Goal: Entertainment & Leisure: Consume media (video, audio)

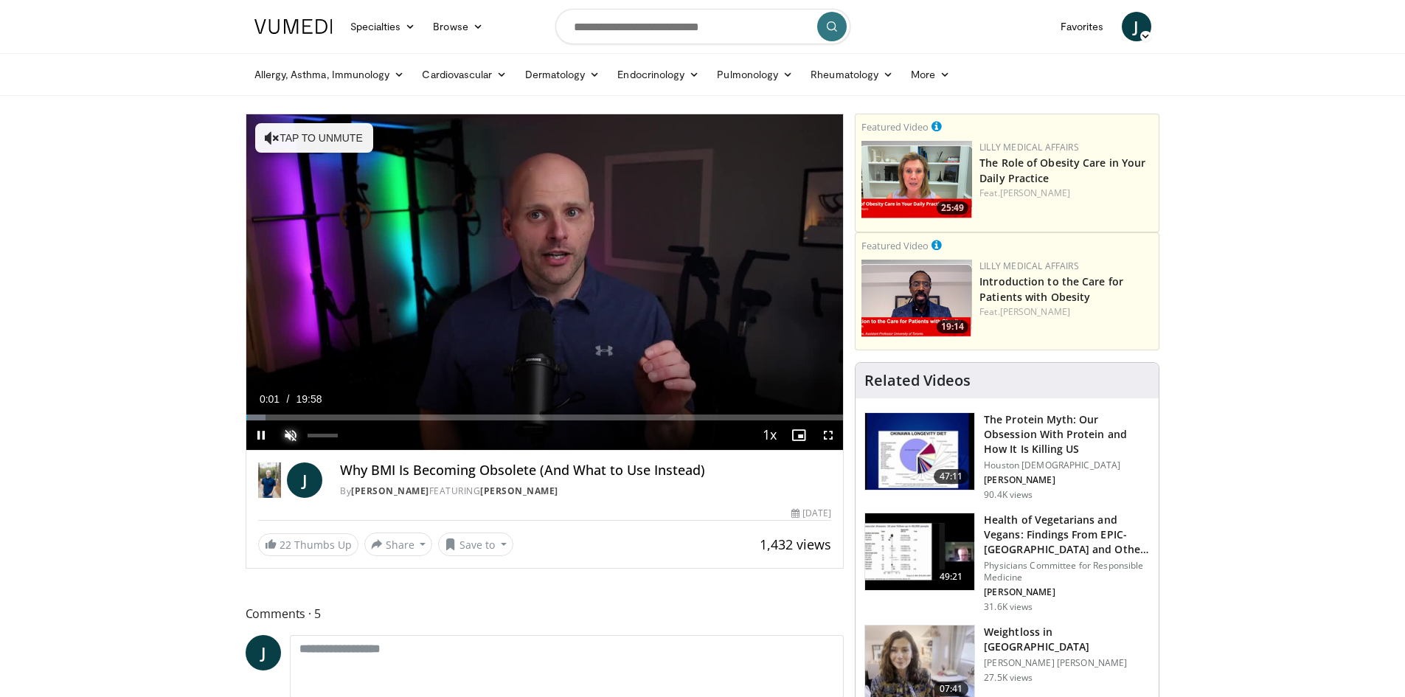
click at [286, 437] on span "Video Player" at bounding box center [290, 434] width 29 height 29
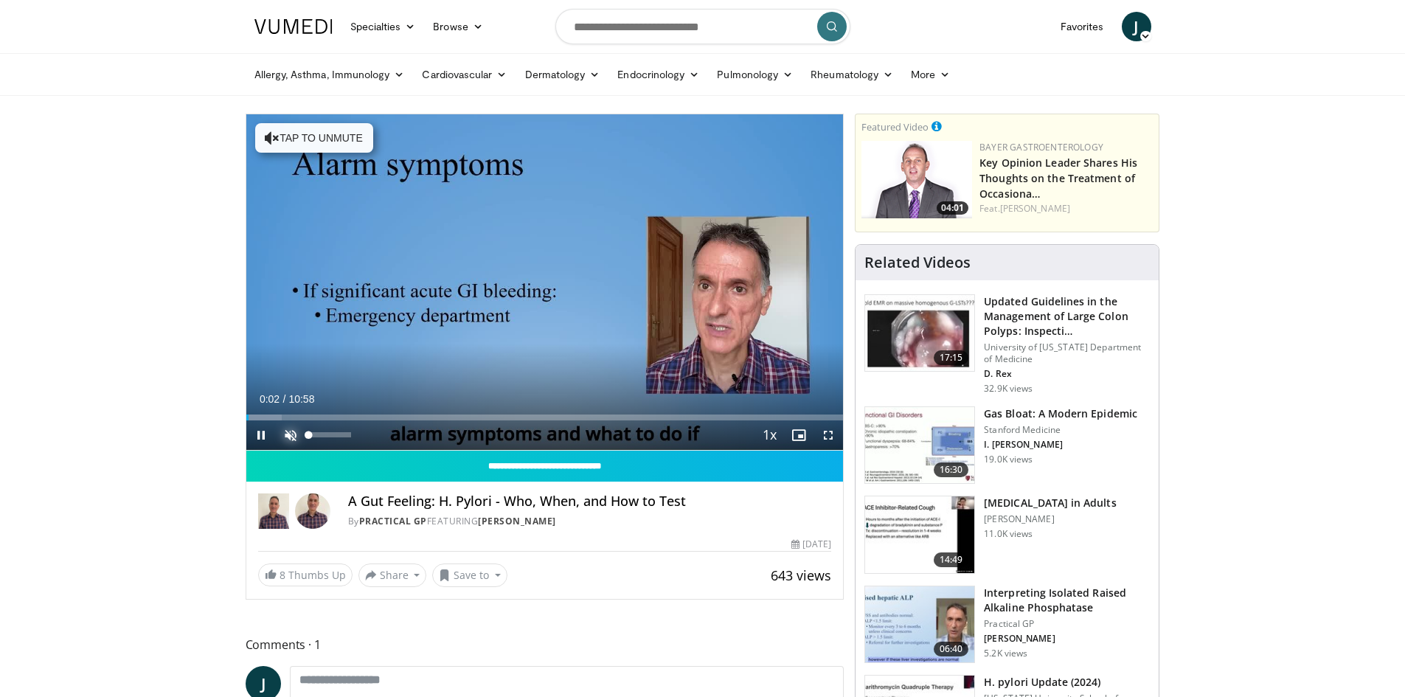
click at [284, 433] on span "Video Player" at bounding box center [290, 434] width 29 height 29
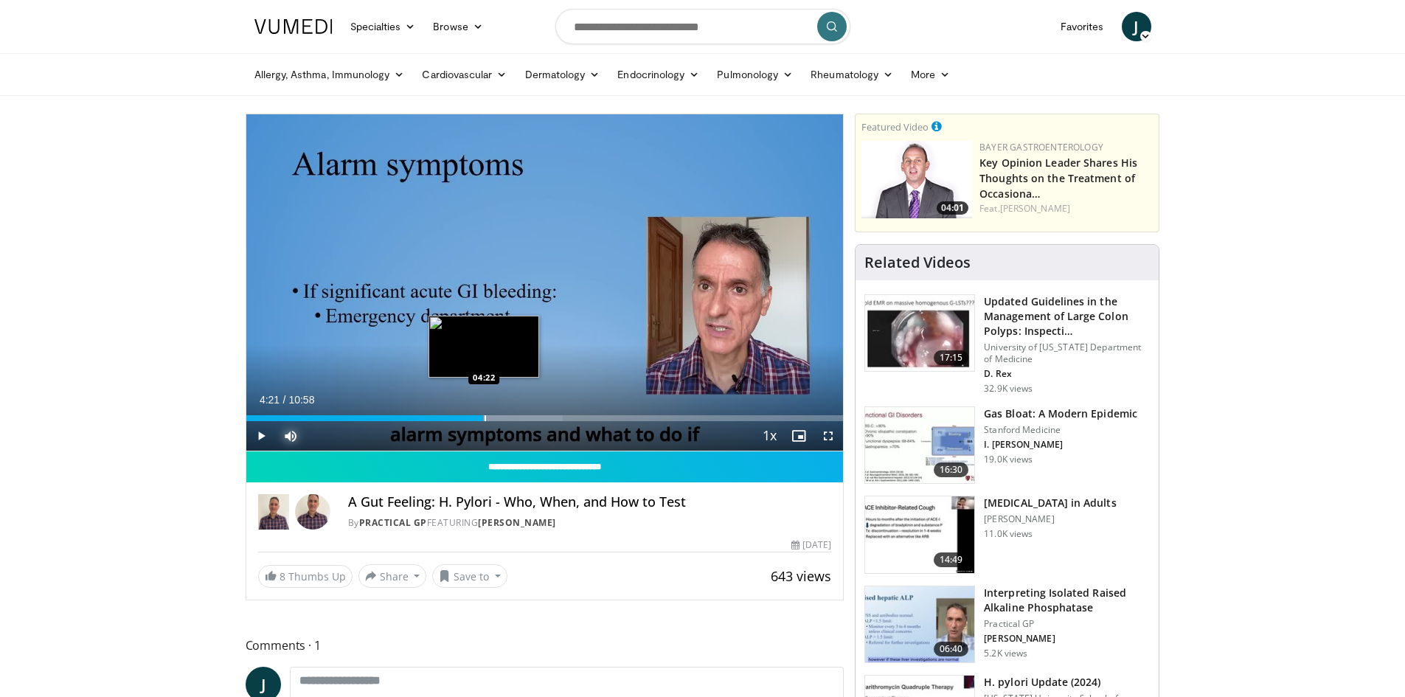
click at [484, 417] on div "Progress Bar" at bounding box center [484, 418] width 1 height 6
click at [256, 436] on span "Video Player" at bounding box center [260, 435] width 29 height 29
click at [257, 433] on span "Video Player" at bounding box center [260, 435] width 29 height 29
click at [260, 438] on span "Video Player" at bounding box center [260, 435] width 29 height 29
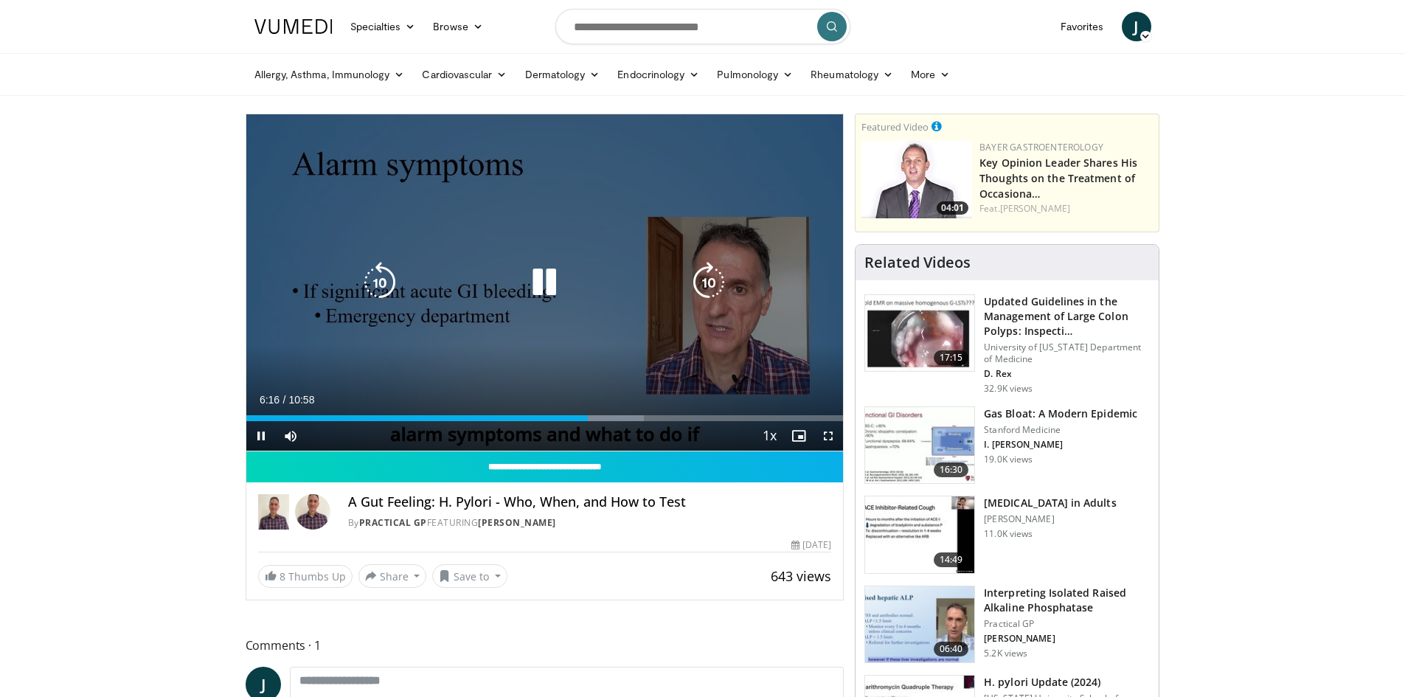
click at [535, 271] on icon "Video Player" at bounding box center [544, 282] width 41 height 41
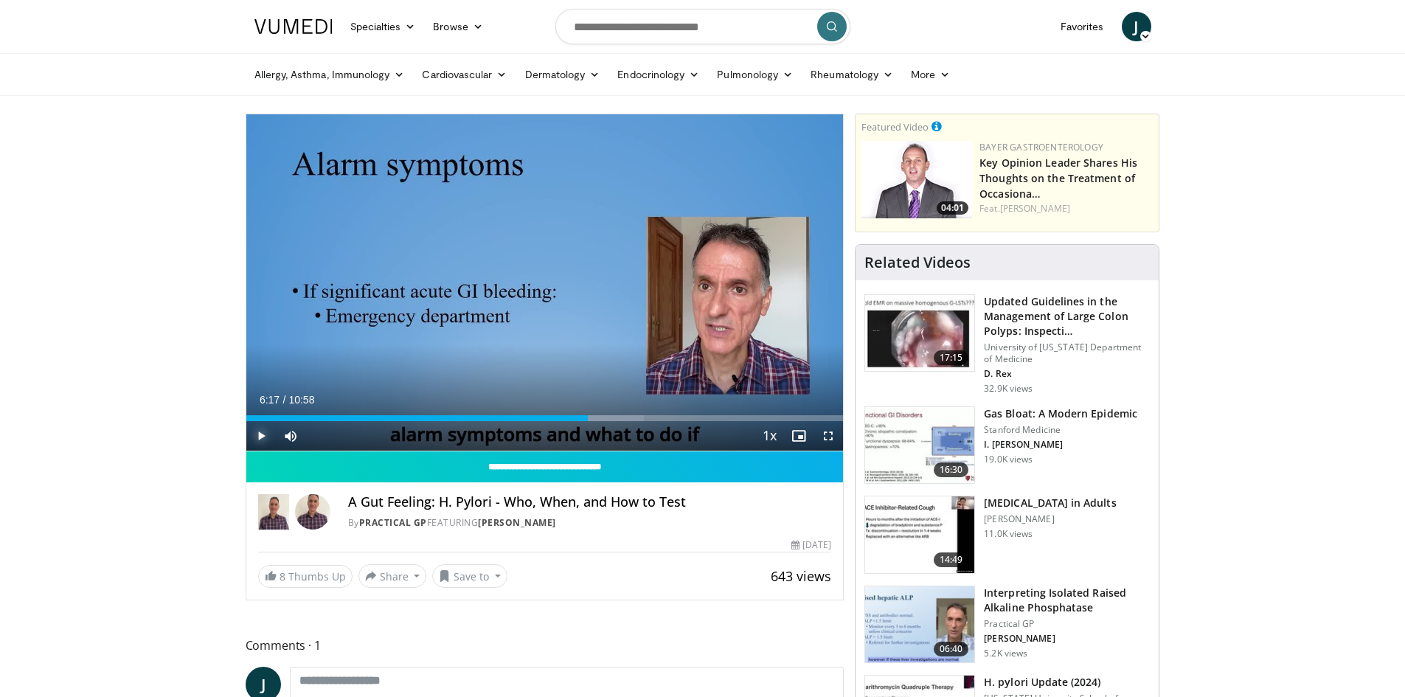
click at [258, 441] on span "Video Player" at bounding box center [260, 435] width 29 height 29
click at [258, 436] on span "Video Player" at bounding box center [260, 435] width 29 height 29
click at [265, 434] on span "Video Player" at bounding box center [260, 435] width 29 height 29
click at [262, 438] on span "Video Player" at bounding box center [260, 435] width 29 height 29
